Goal: Task Accomplishment & Management: Use online tool/utility

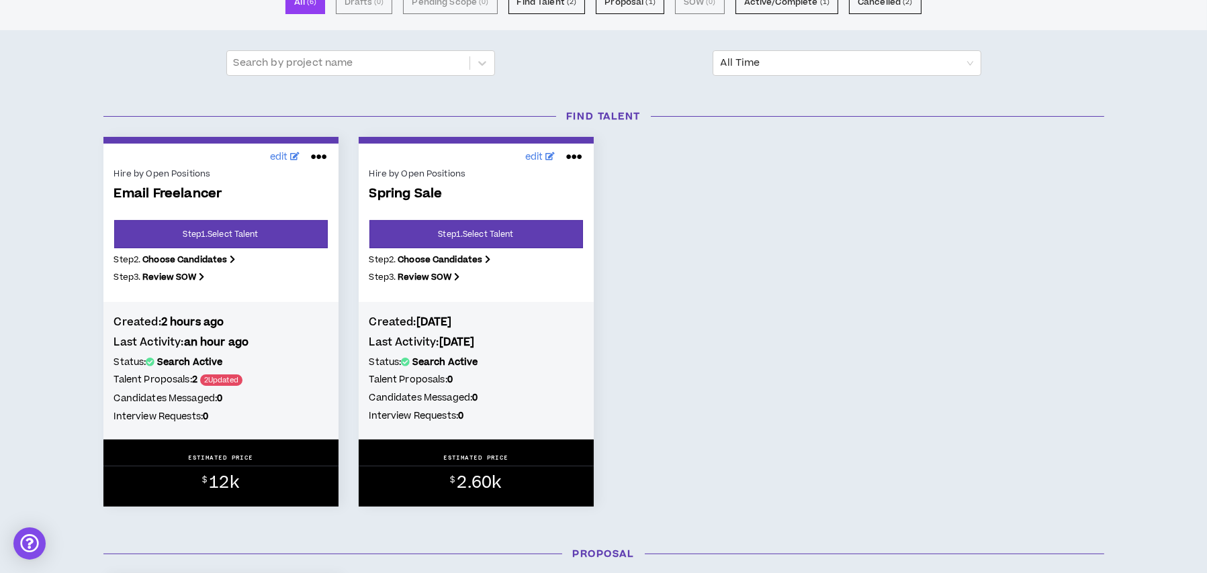
scroll to position [134, 0]
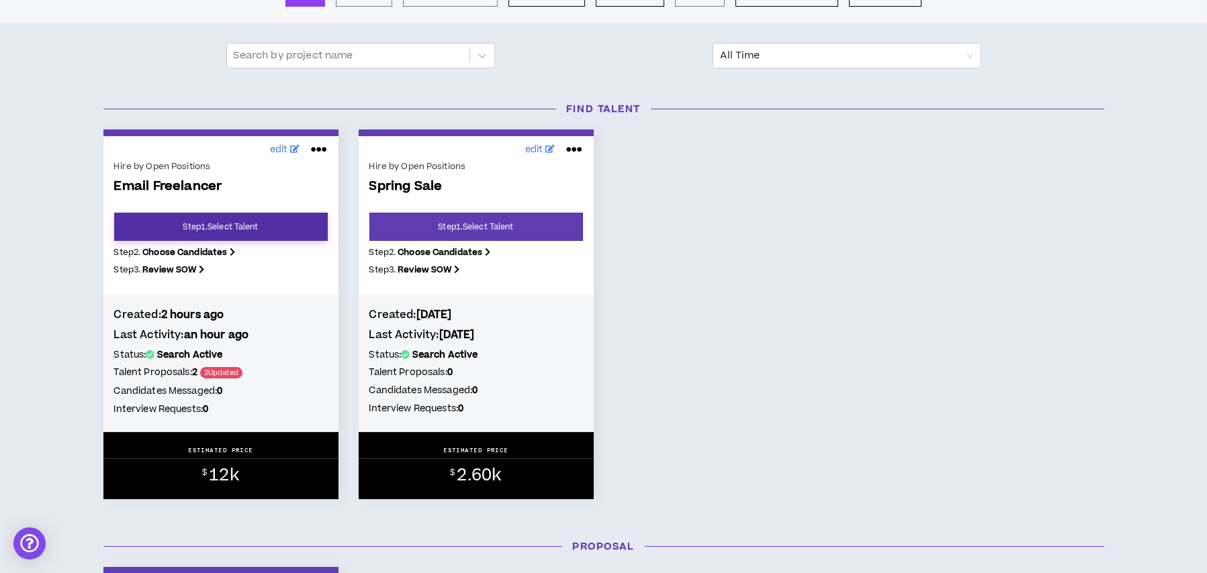
click at [269, 231] on link "Step 1 . Select Talent" at bounding box center [221, 227] width 214 height 28
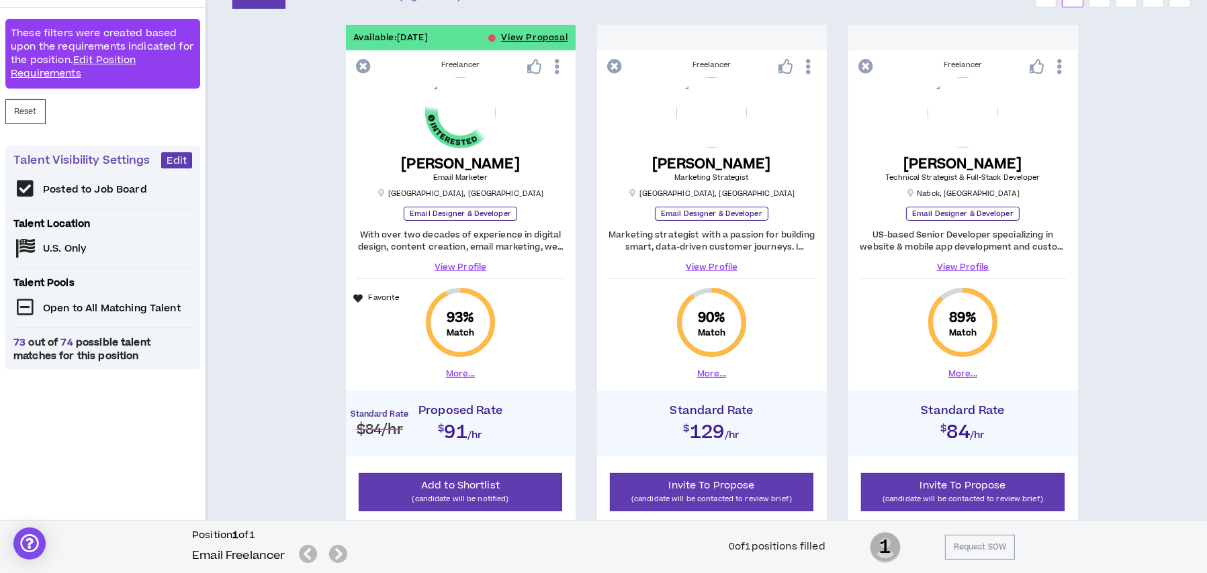
scroll to position [269, 0]
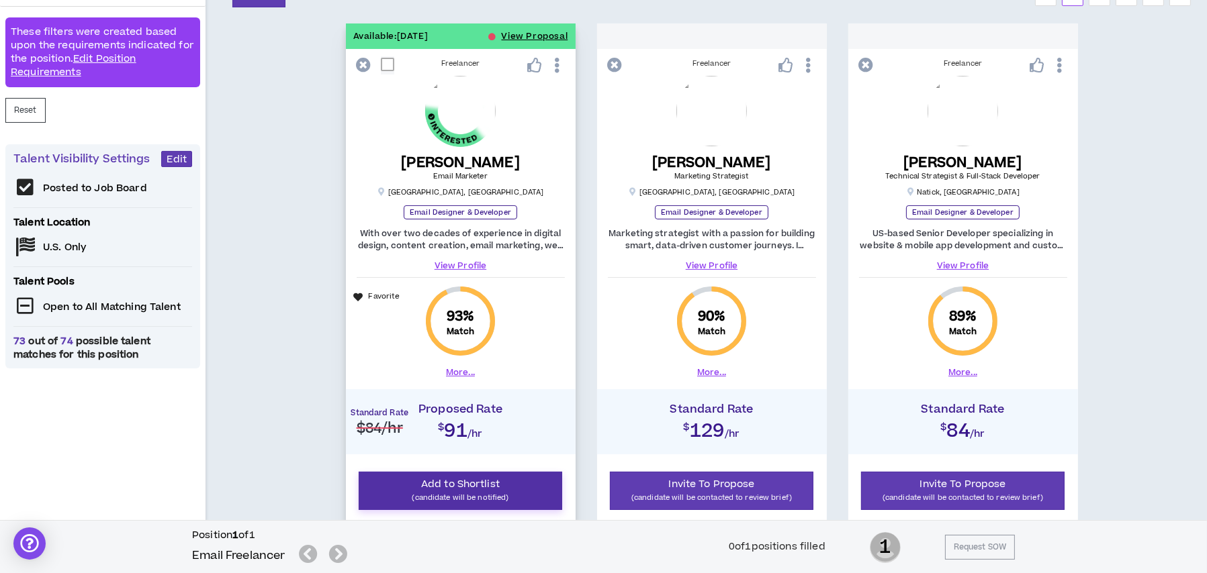
click at [507, 490] on button "Add to Shortlist (candidate will be notified)" at bounding box center [461, 491] width 204 height 38
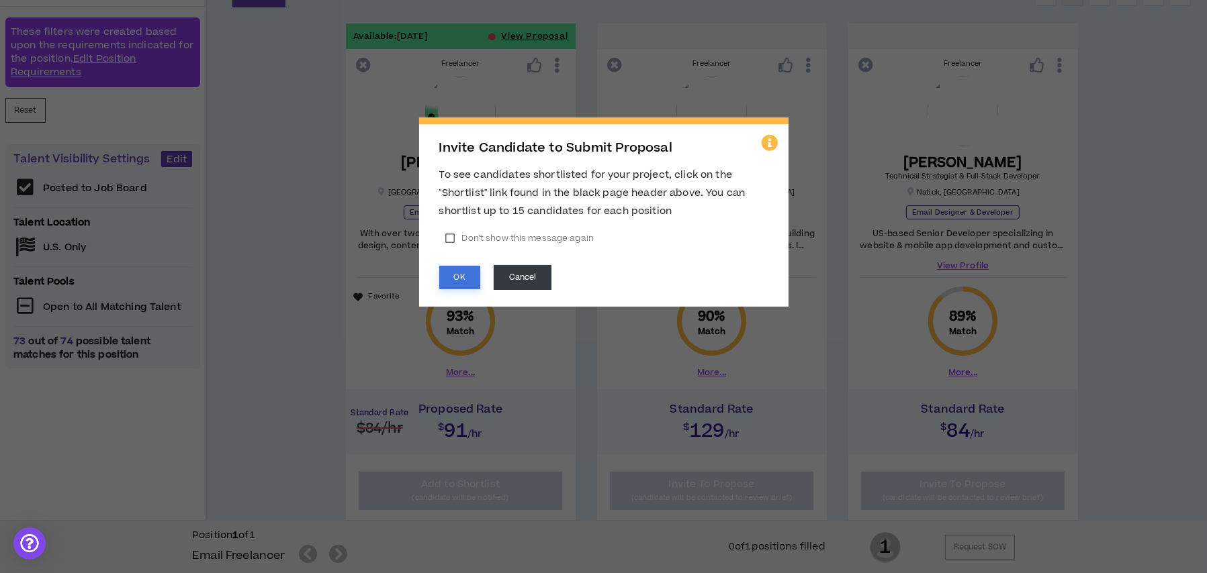
click at [460, 277] on button "OK" at bounding box center [459, 278] width 41 height 24
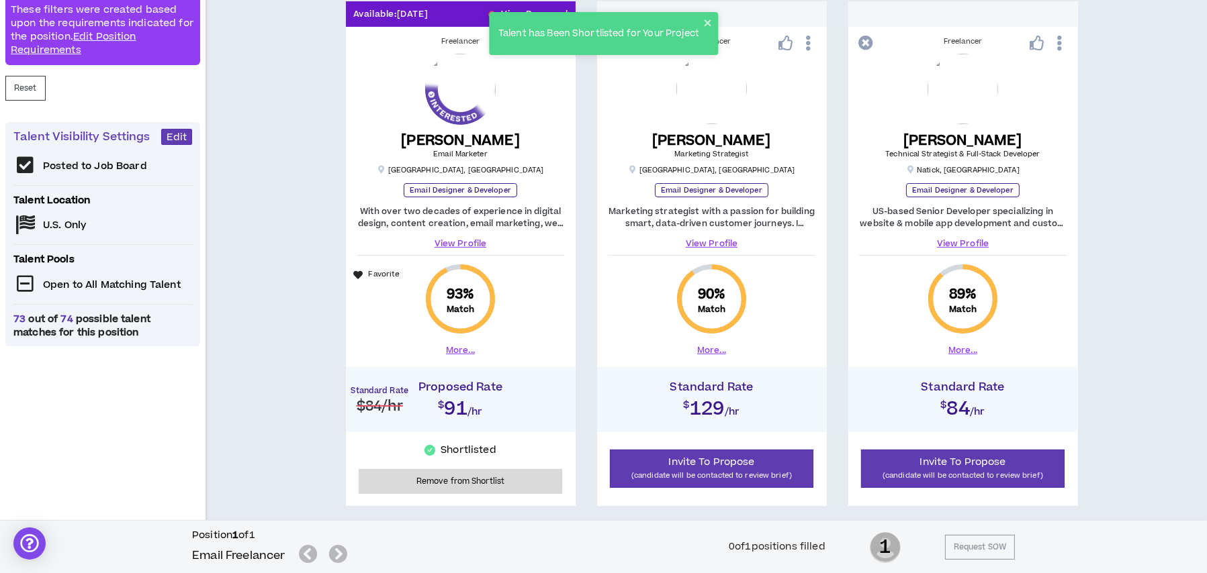
scroll to position [67, 0]
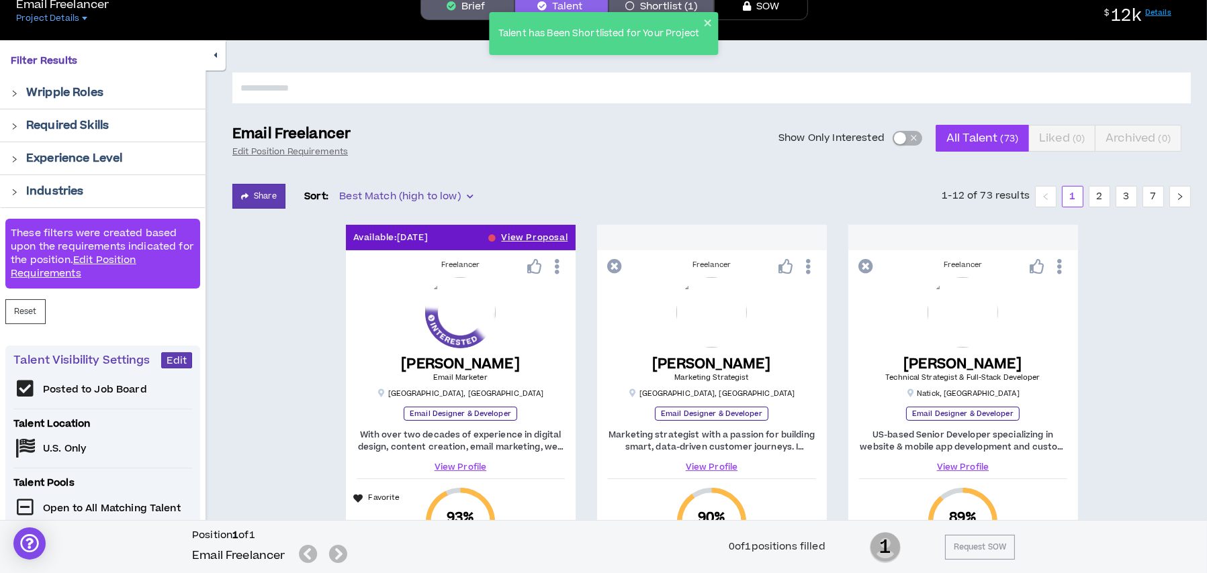
click at [900, 133] on div "button" at bounding box center [900, 138] width 12 height 12
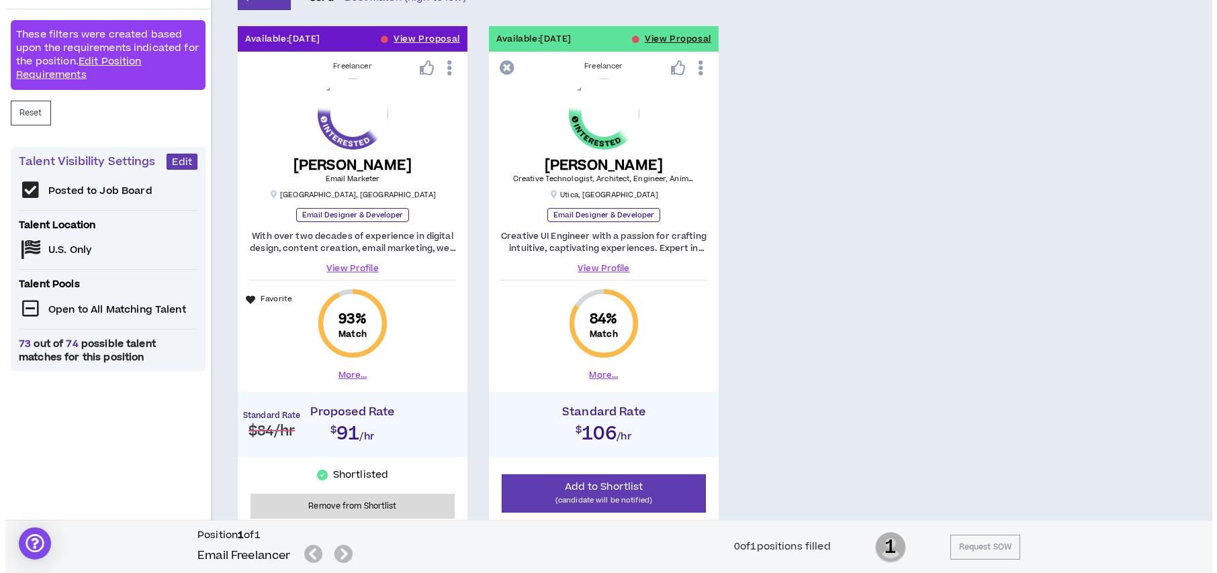
scroll to position [269, 0]
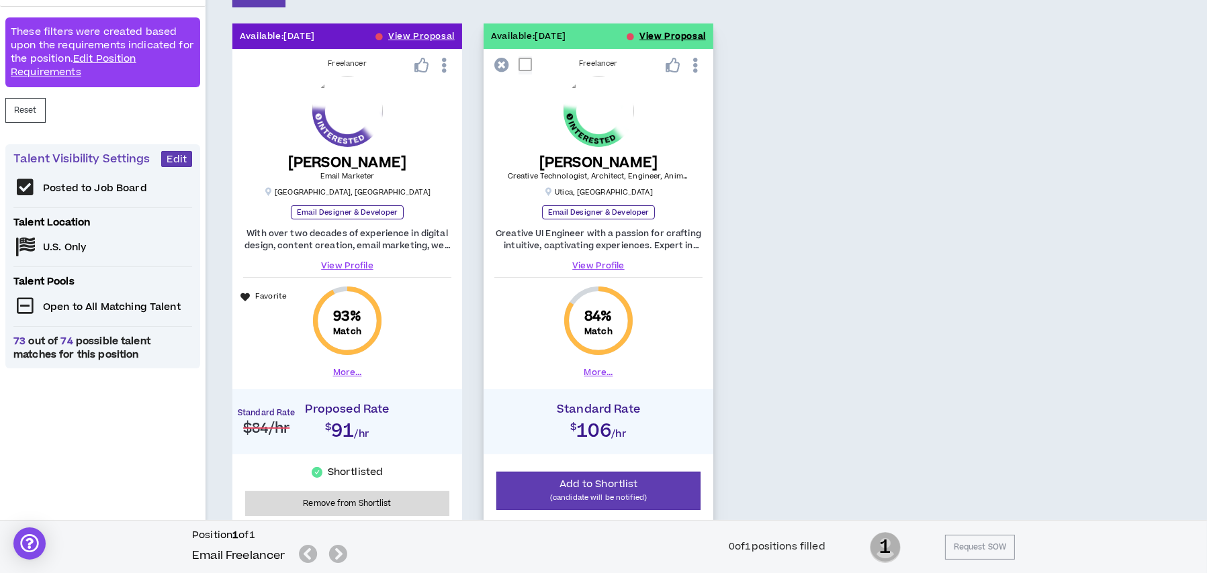
click at [676, 35] on button "View Proposal" at bounding box center [672, 37] width 66 height 26
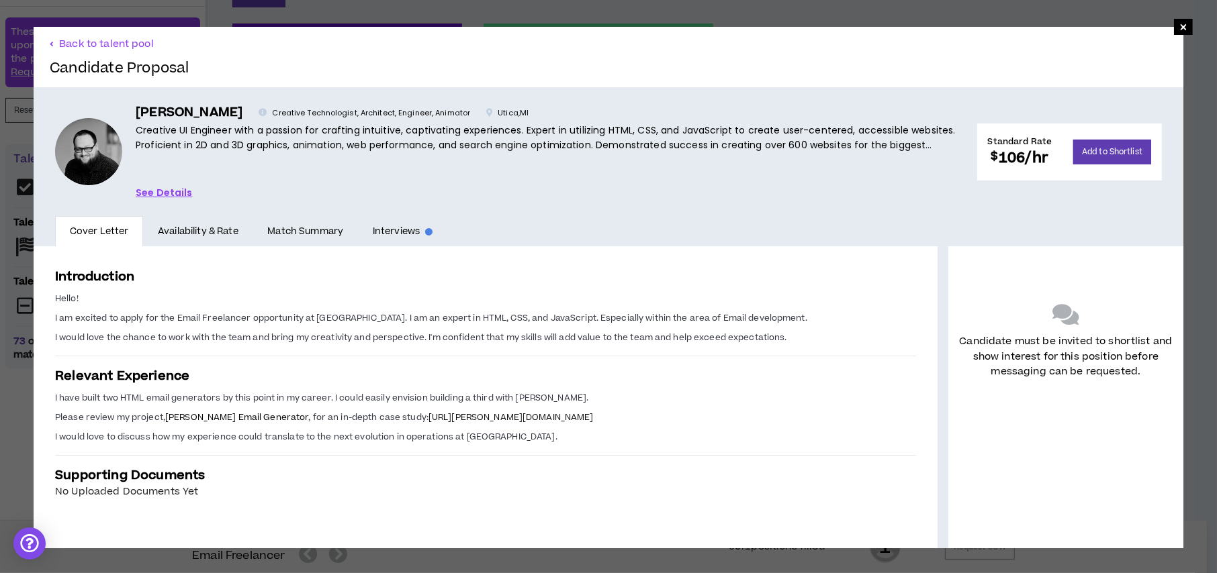
click at [512, 414] on span "[URL][PERSON_NAME][DOMAIN_NAME]" at bounding box center [510, 418] width 165 height 12
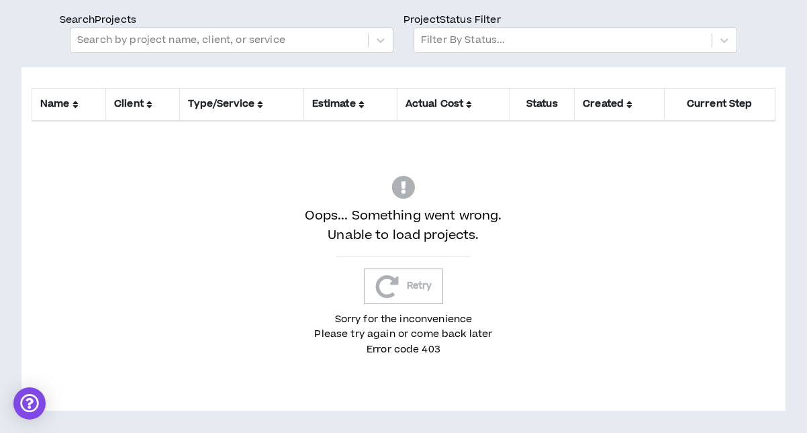
scroll to position [66, 0]
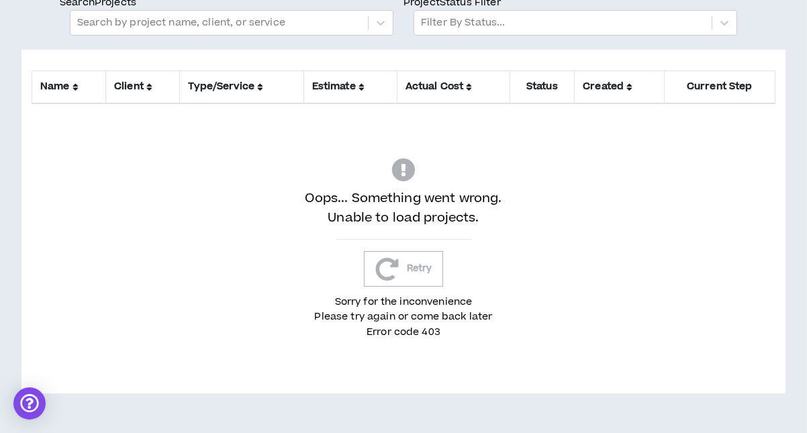
click at [419, 272] on button "Retry" at bounding box center [404, 269] width 80 height 36
